Goal: Task Accomplishment & Management: Manage account settings

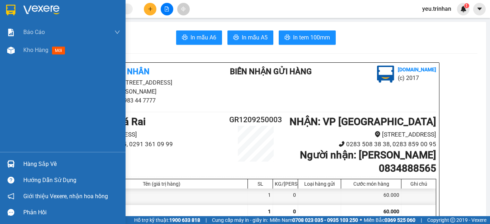
click at [6, 5] on img at bounding box center [10, 10] width 9 height 11
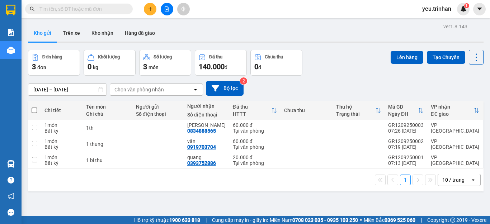
click at [33, 110] on span at bounding box center [35, 111] width 6 height 6
click at [34, 107] on input "checkbox" at bounding box center [34, 107] width 0 height 0
checkbox input "true"
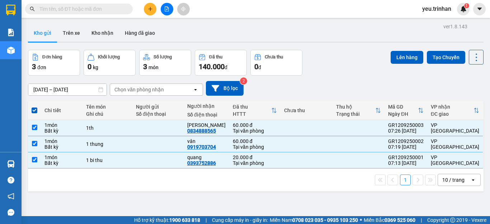
click at [346, 57] on div "Đơn hàng 3 đơn Khối lượng 0 kg Số lượng 3 món Đã thu 140.000 đ Chưa thu 0 đ Lên…" at bounding box center [255, 63] width 455 height 26
